Goal: Task Accomplishment & Management: Manage account settings

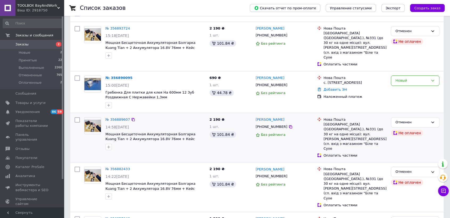
scroll to position [30, 0]
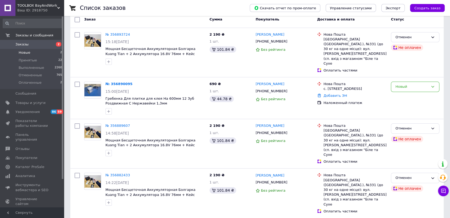
click at [26, 52] on span "Новые" at bounding box center [25, 52] width 12 height 5
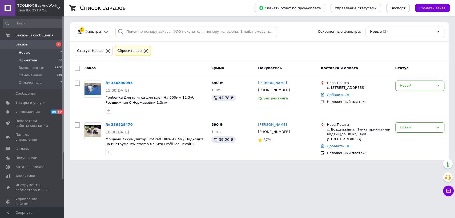
click at [39, 59] on li "Принятые 22" at bounding box center [32, 60] width 65 height 7
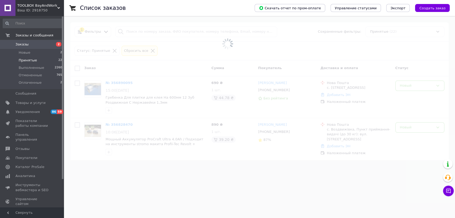
click at [39, 59] on li "Принятые 22" at bounding box center [32, 60] width 65 height 7
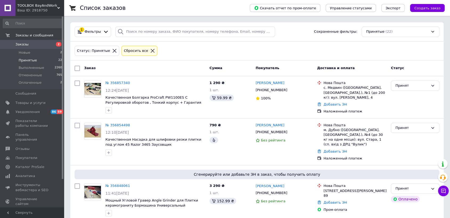
click at [43, 45] on span "Заказы" at bounding box center [32, 44] width 34 height 5
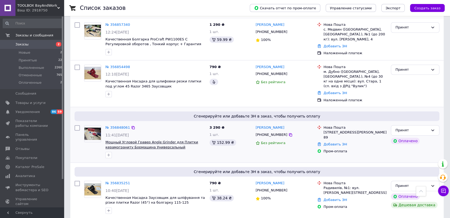
scroll to position [148, 0]
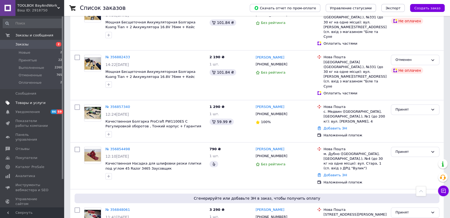
click at [28, 104] on span "Товары и услуги" at bounding box center [30, 103] width 30 height 5
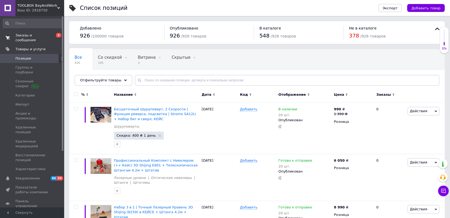
click at [39, 37] on span "Заказы и сообщения" at bounding box center [32, 38] width 34 height 10
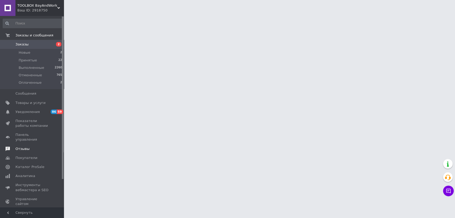
click at [32, 147] on span "Отзывы" at bounding box center [32, 149] width 34 height 5
